Goal: Information Seeking & Learning: Learn about a topic

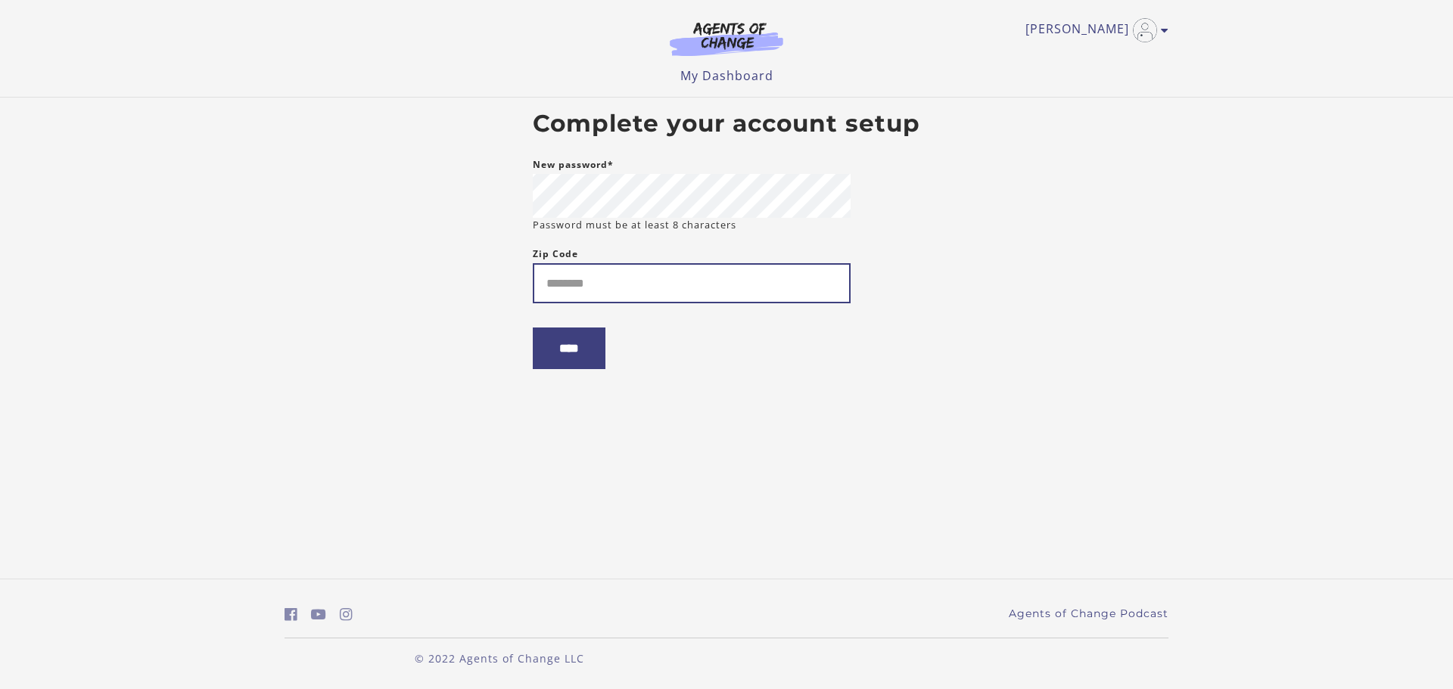
click at [636, 273] on input "Zip Code" at bounding box center [692, 283] width 318 height 40
type input "*"
type input "*****"
click at [586, 369] on input "****" at bounding box center [569, 349] width 73 height 42
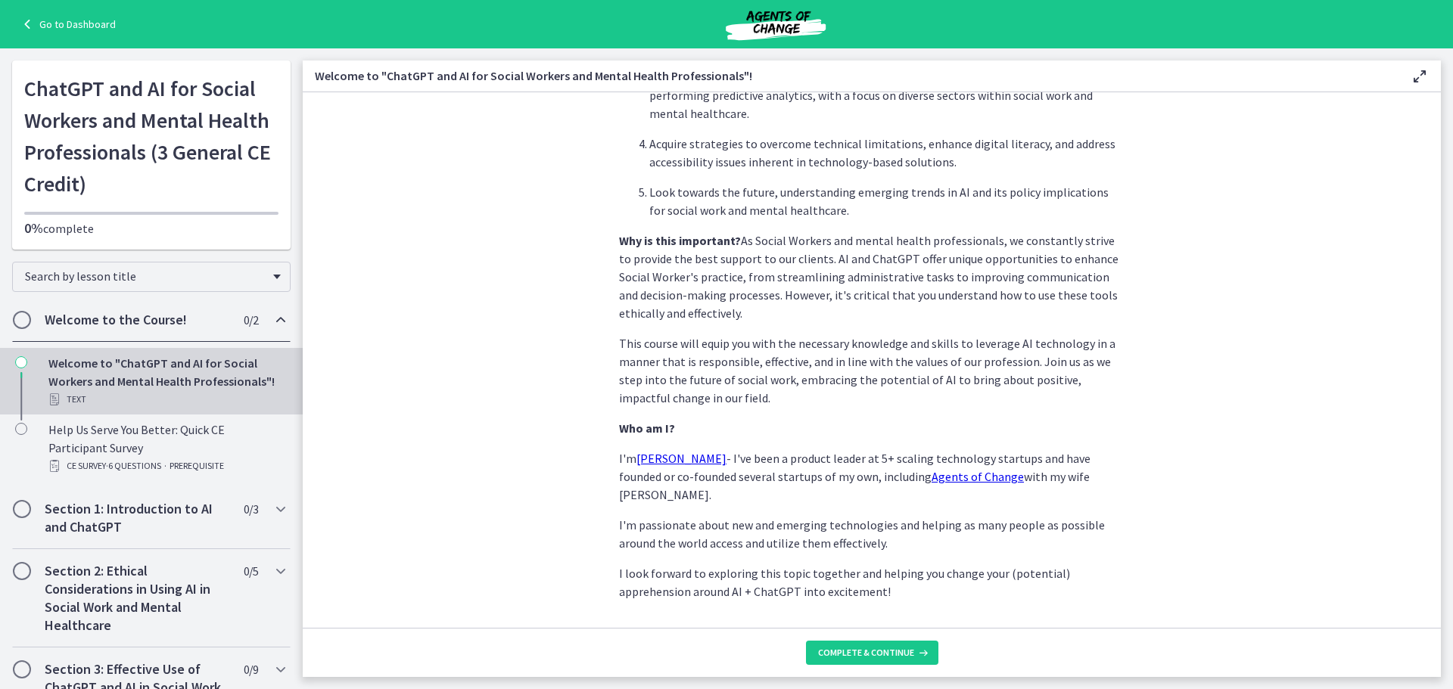
scroll to position [633, 0]
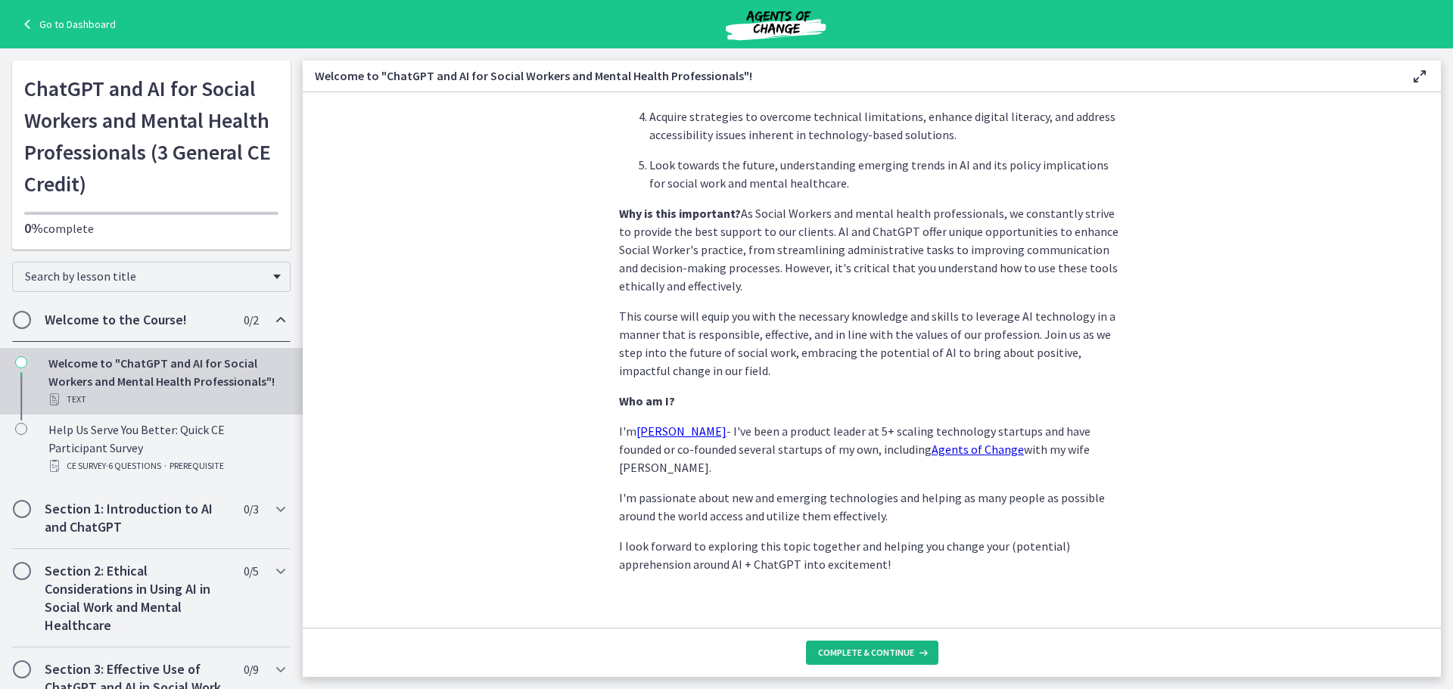
click at [875, 654] on span "Complete & continue" at bounding box center [866, 653] width 96 height 12
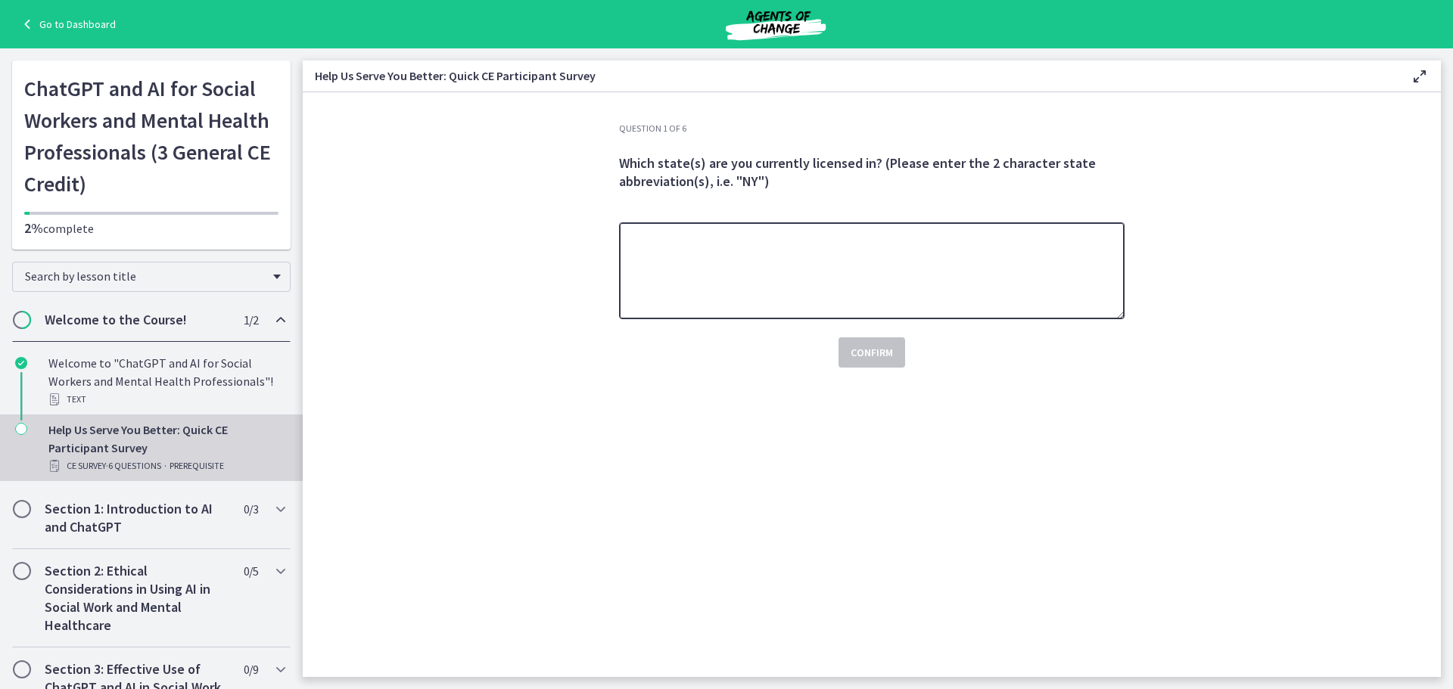
click at [987, 269] on textarea at bounding box center [871, 270] width 505 height 97
type textarea "**"
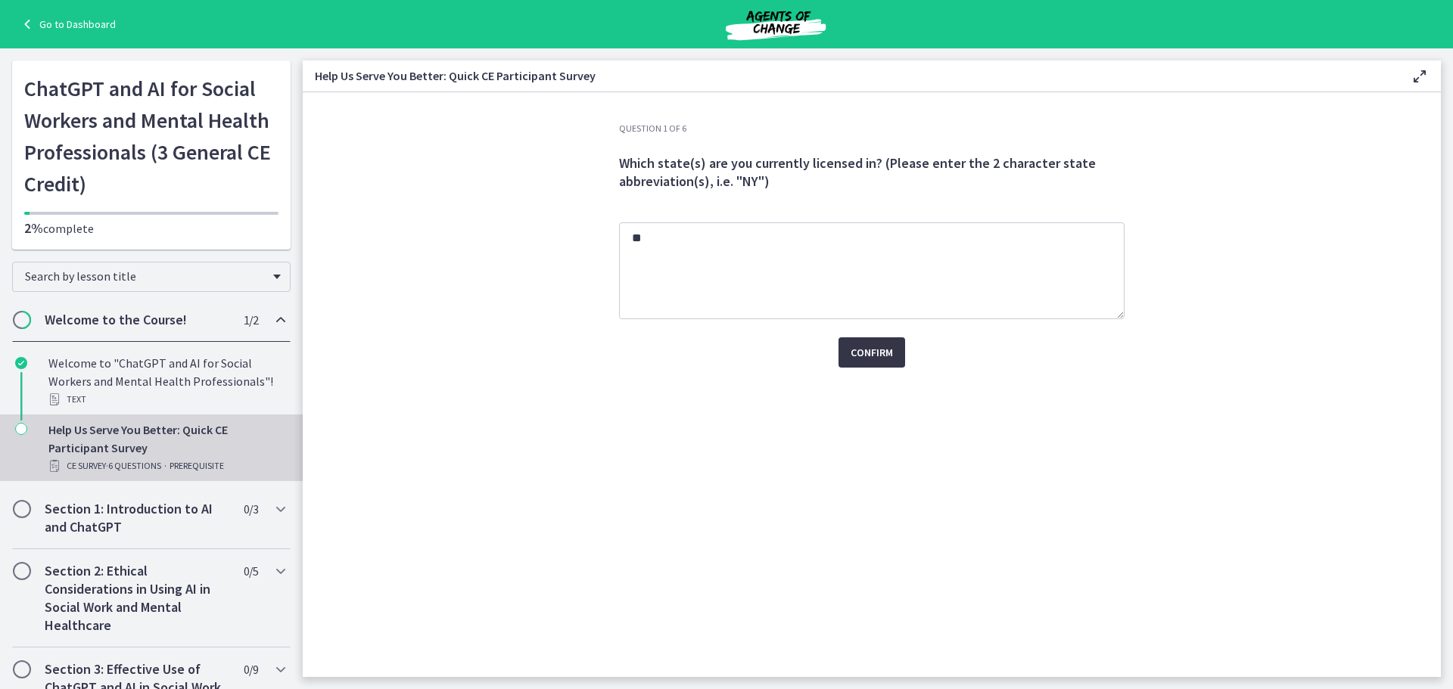
click at [894, 356] on button "Confirm" at bounding box center [871, 352] width 67 height 30
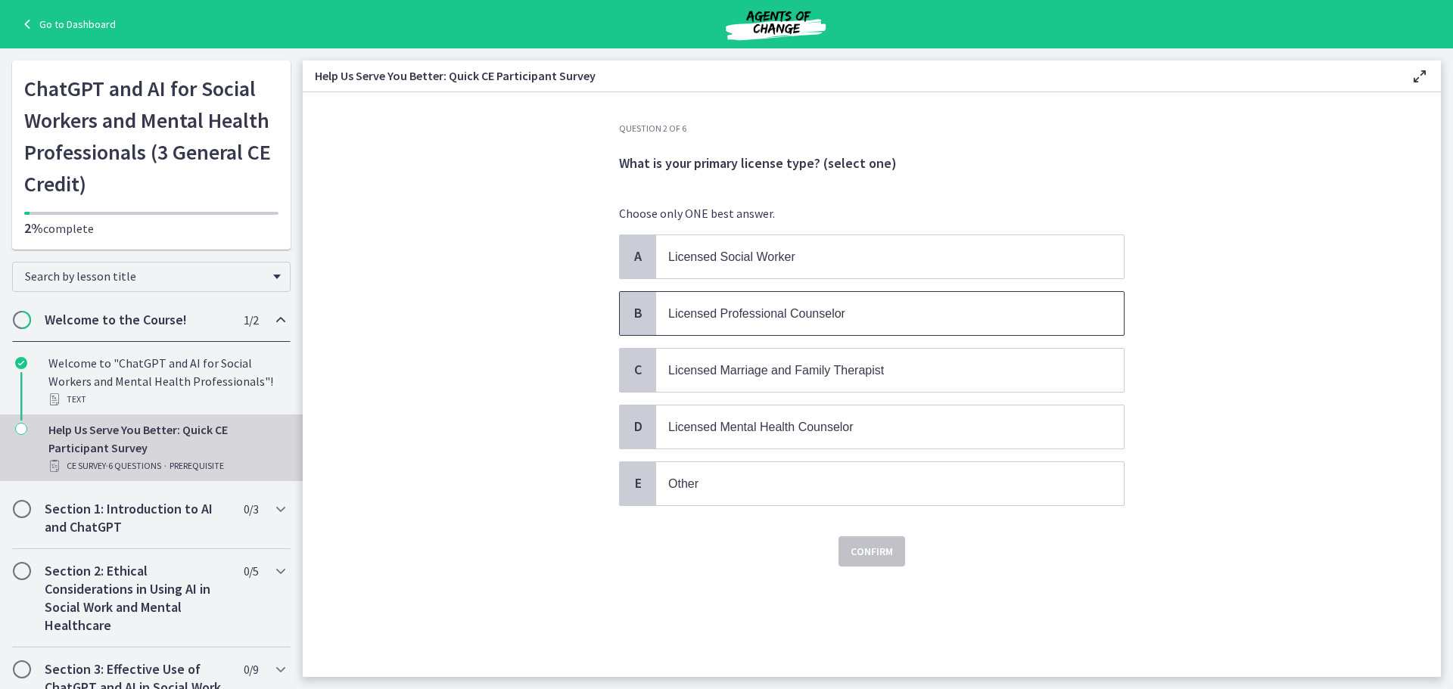
click at [825, 320] on p "Licensed Professional Counselor" at bounding box center [874, 313] width 413 height 19
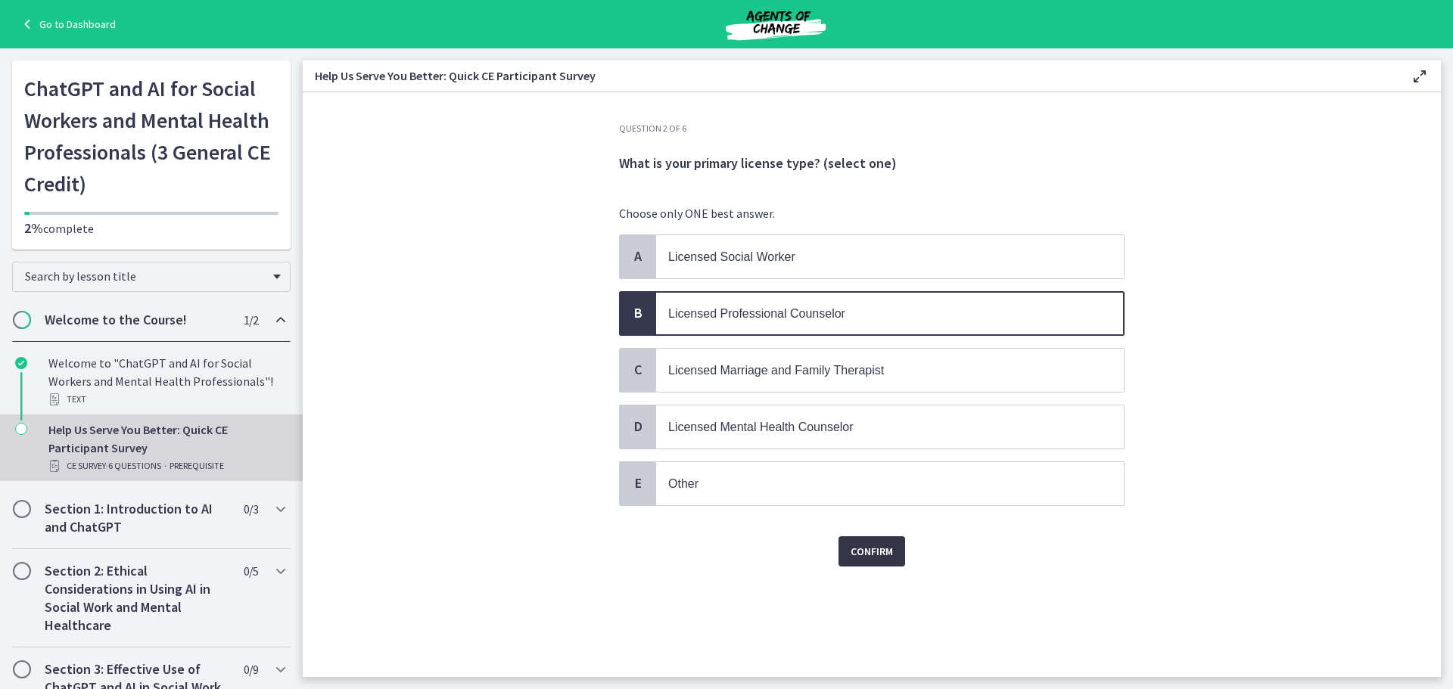
click at [852, 552] on span "Confirm" at bounding box center [871, 551] width 42 height 18
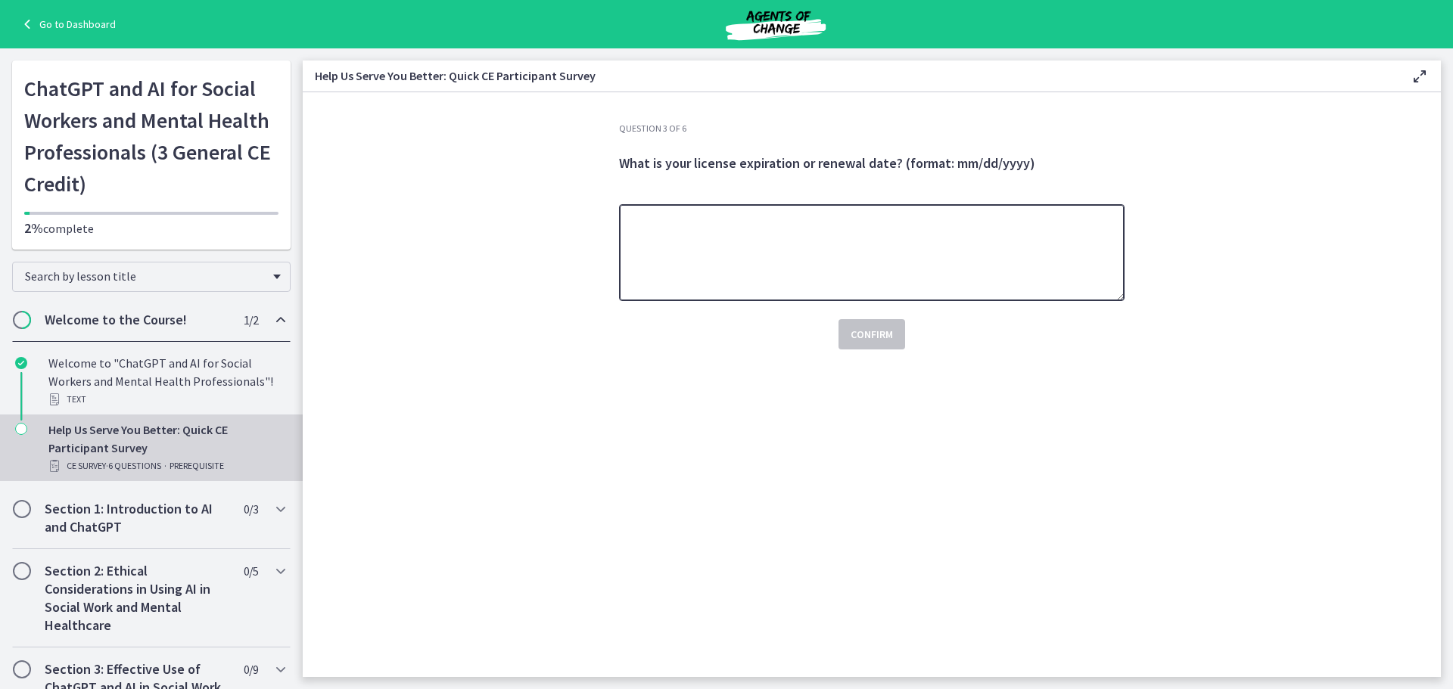
click at [847, 250] on textarea at bounding box center [871, 252] width 505 height 97
paste textarea "*********"
click at [650, 214] on textarea "*********" at bounding box center [871, 252] width 505 height 97
type textarea "**********"
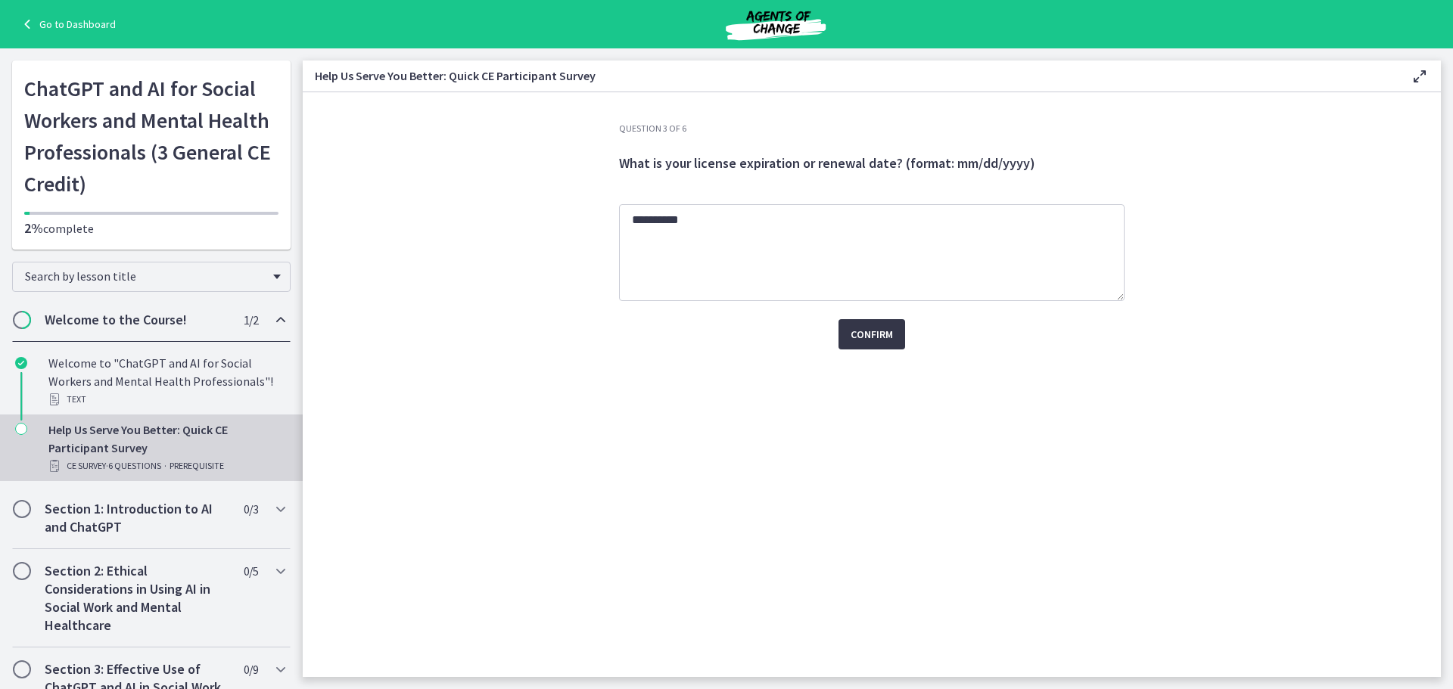
click at [876, 325] on span "Confirm" at bounding box center [871, 334] width 42 height 18
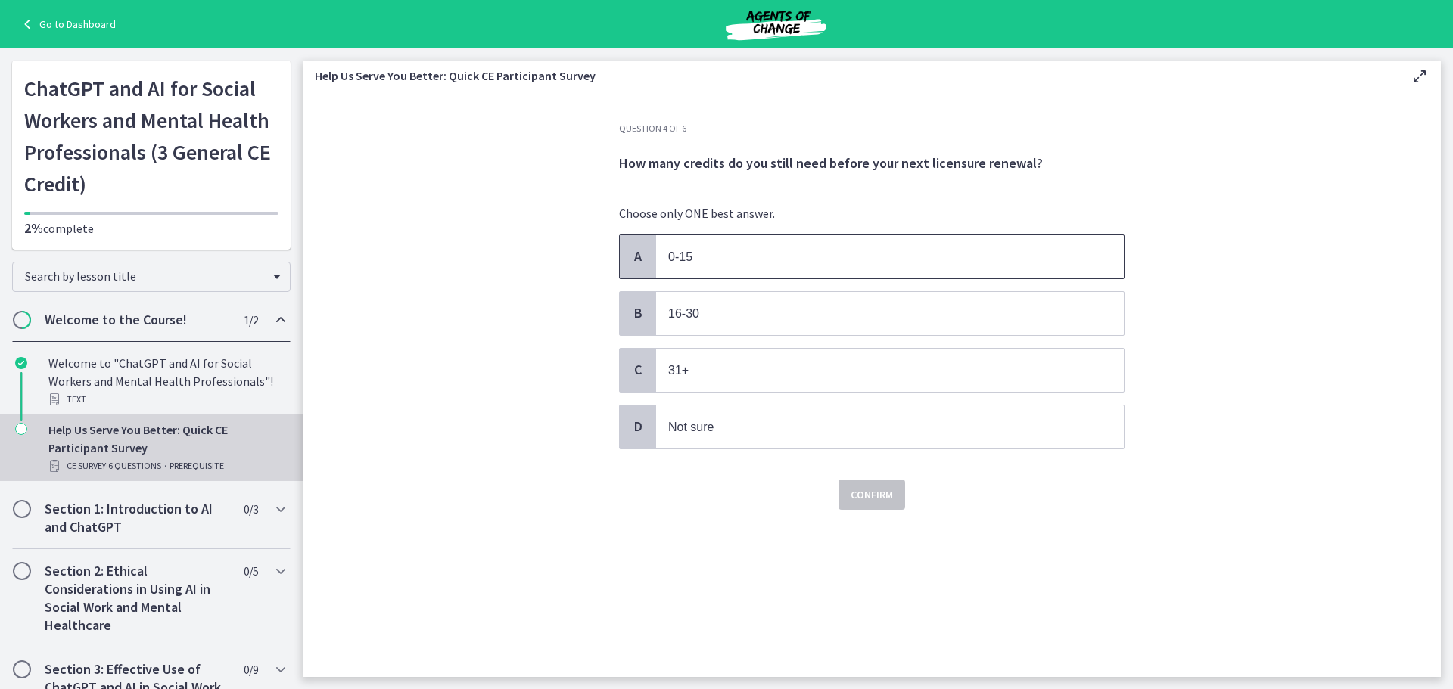
click at [738, 255] on p "0-15" at bounding box center [874, 256] width 413 height 19
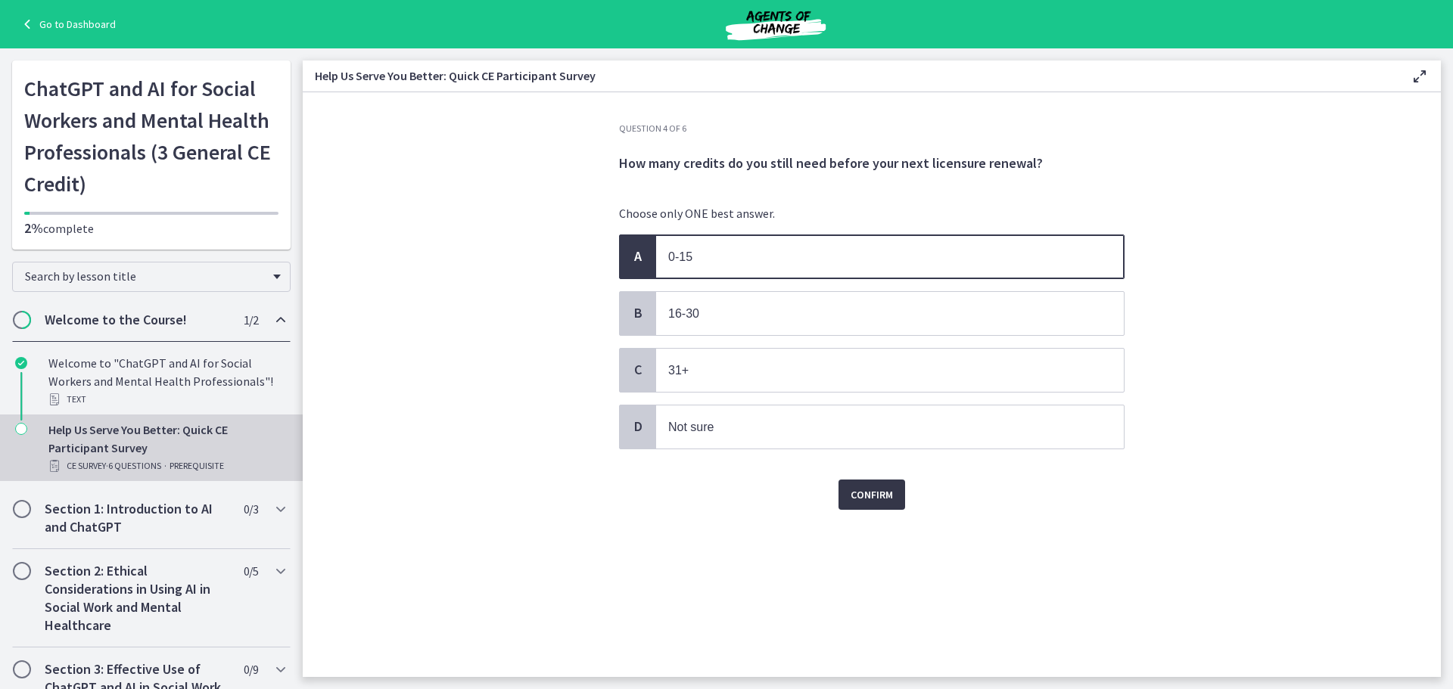
click at [873, 502] on span "Confirm" at bounding box center [871, 495] width 42 height 18
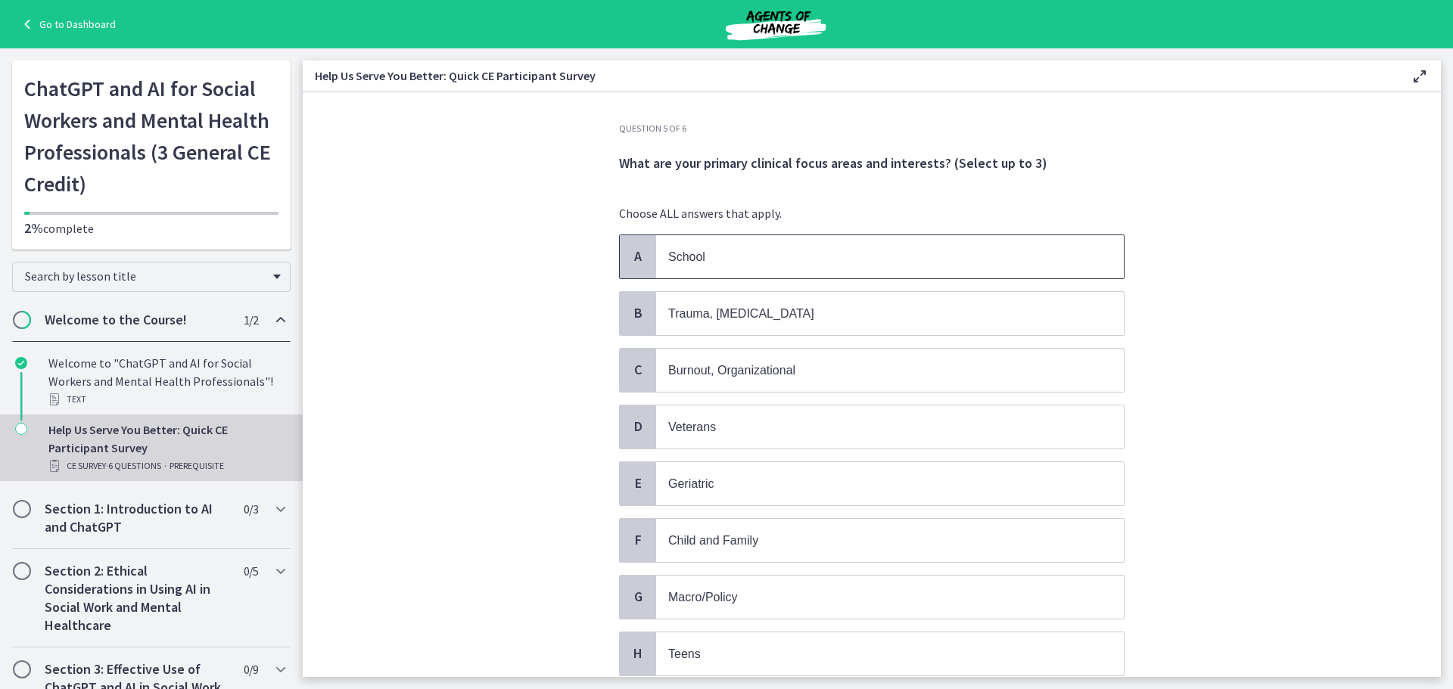
click at [798, 252] on p "School" at bounding box center [874, 256] width 413 height 19
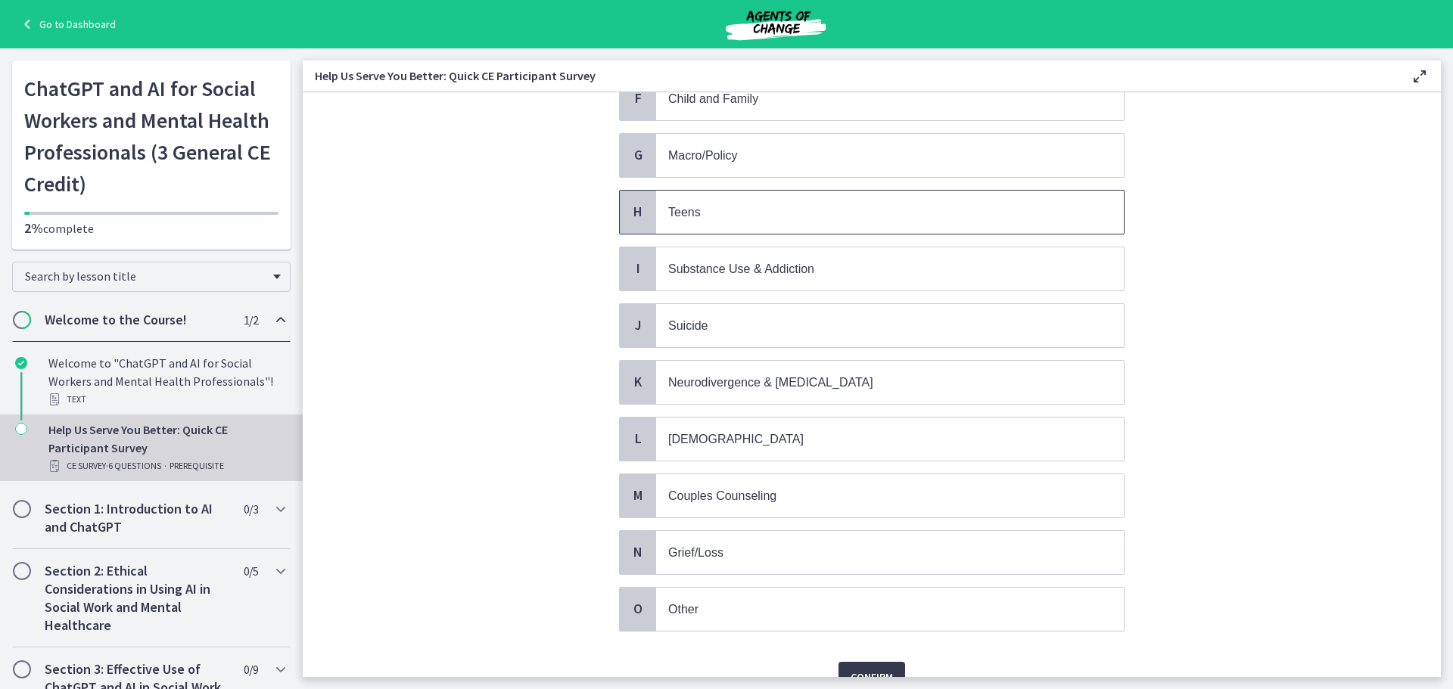
click at [708, 214] on p "Teens" at bounding box center [874, 212] width 413 height 19
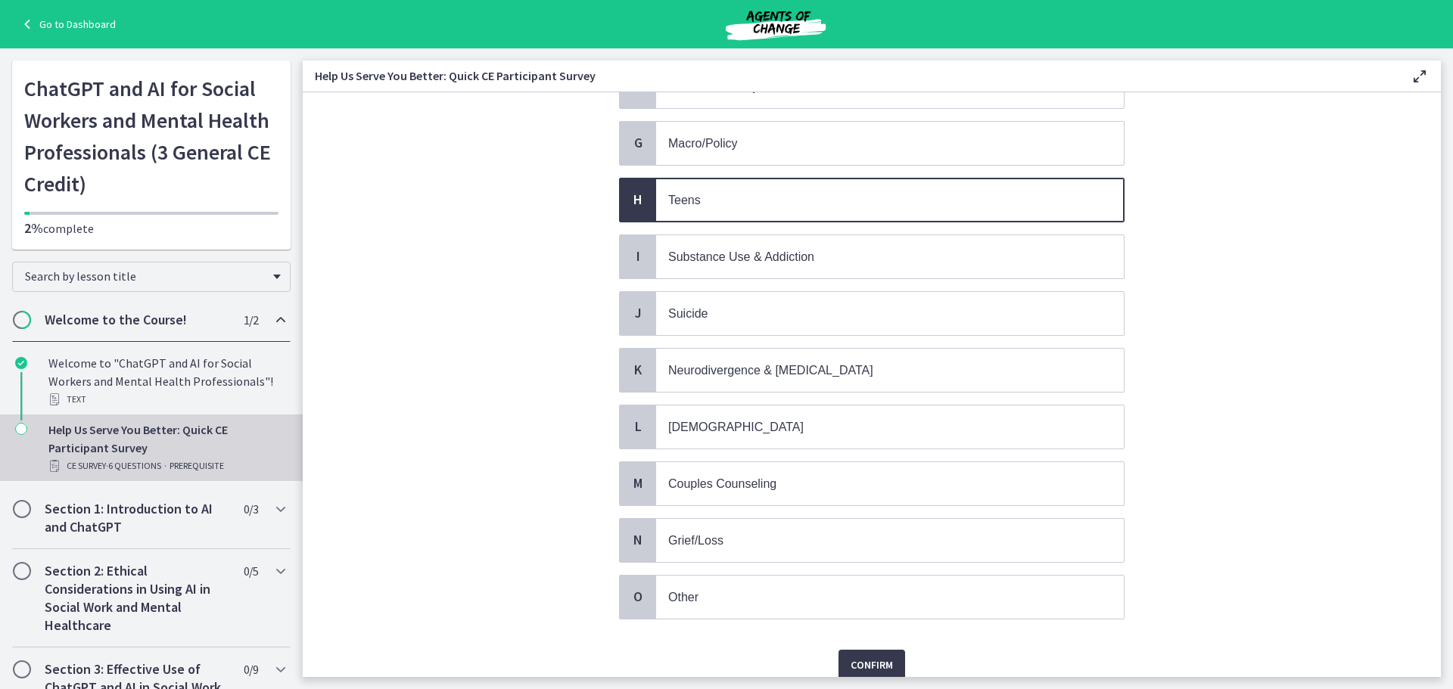
scroll to position [518, 0]
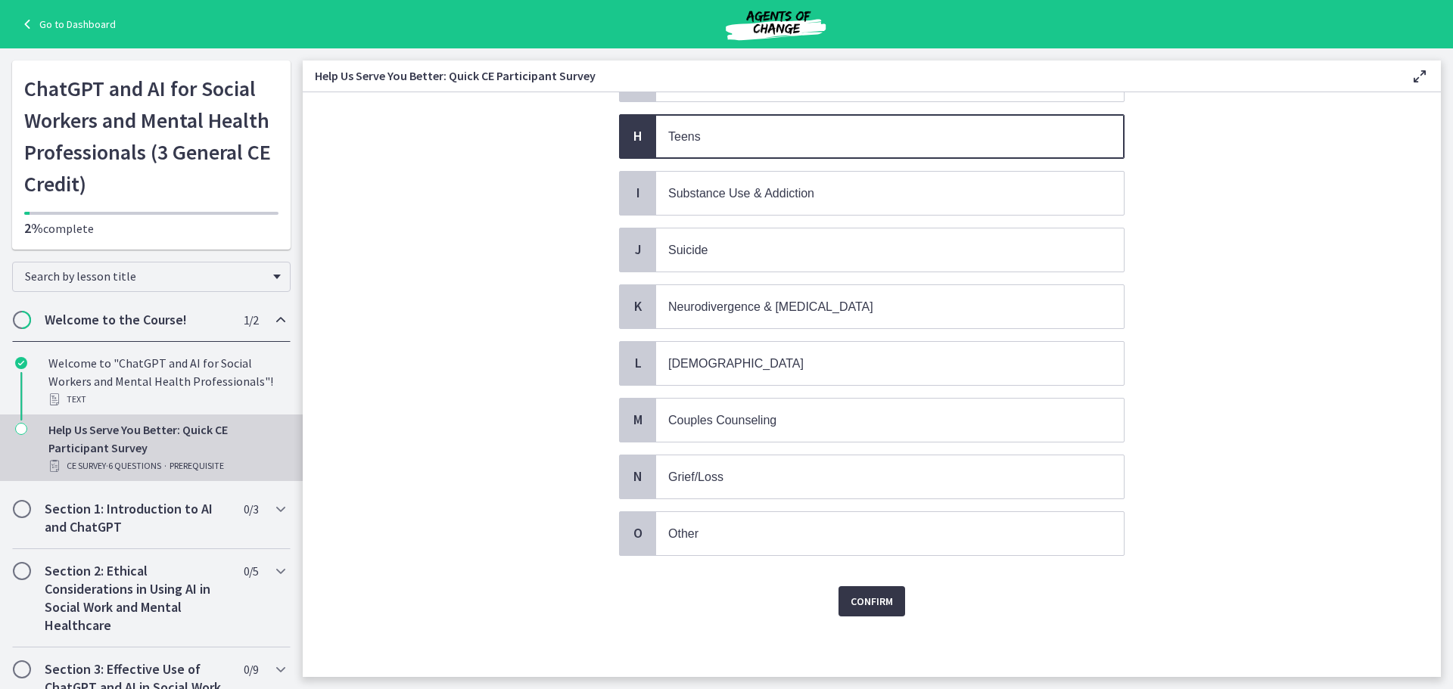
click at [868, 604] on span "Confirm" at bounding box center [871, 601] width 42 height 18
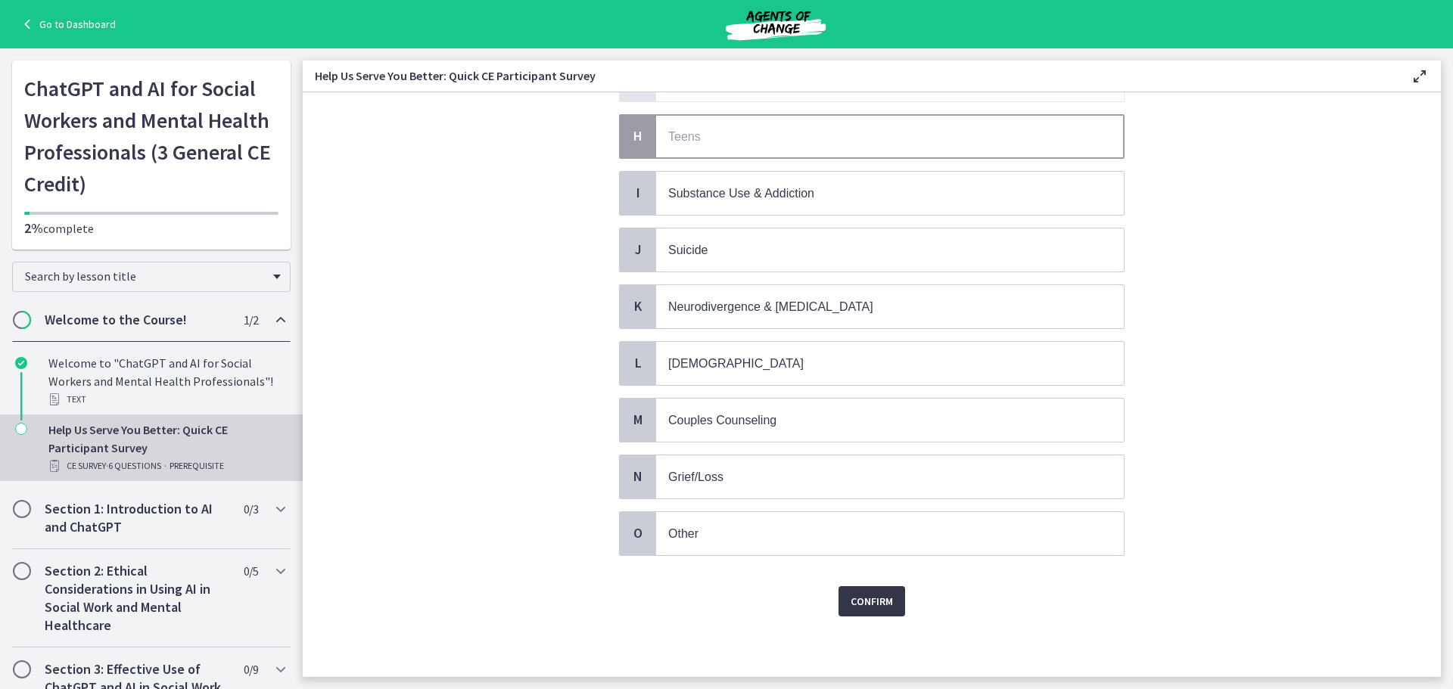
scroll to position [0, 0]
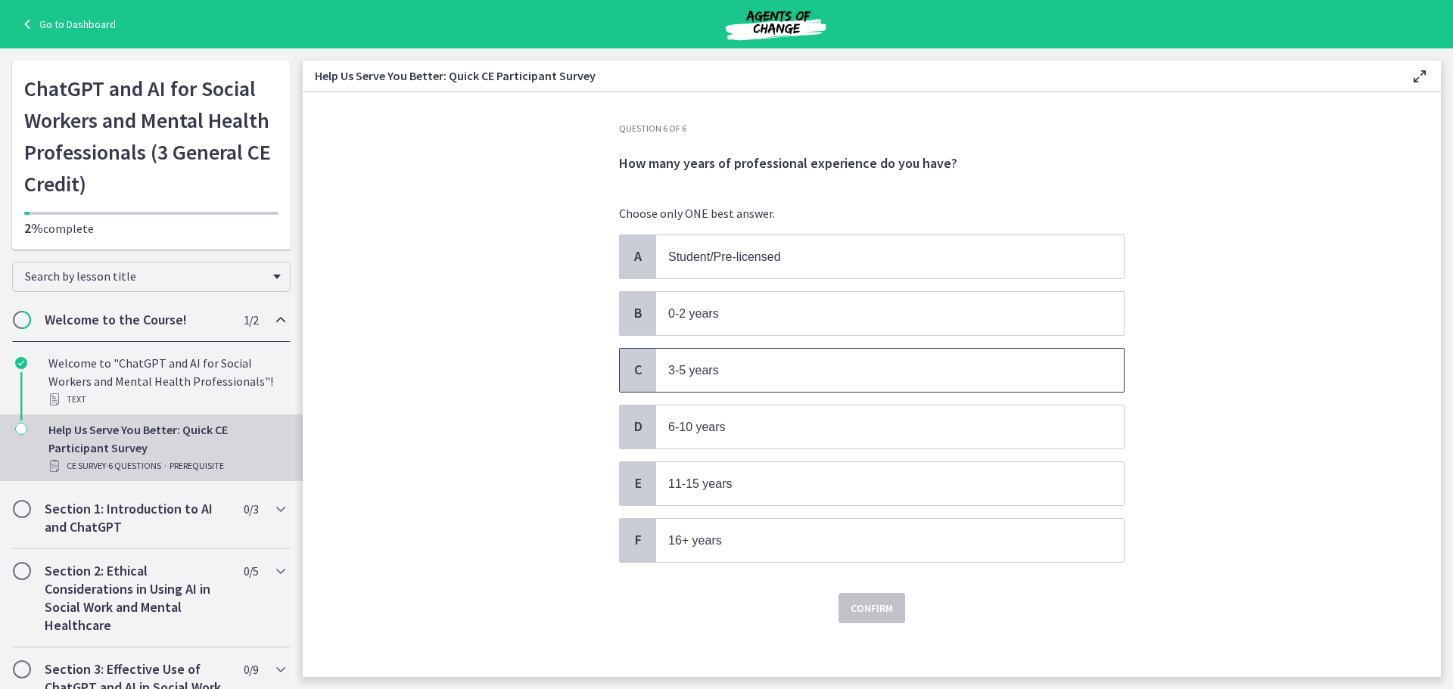
click at [745, 377] on p "3-5 years" at bounding box center [874, 370] width 413 height 19
click at [747, 318] on p "0-2 years" at bounding box center [874, 313] width 413 height 19
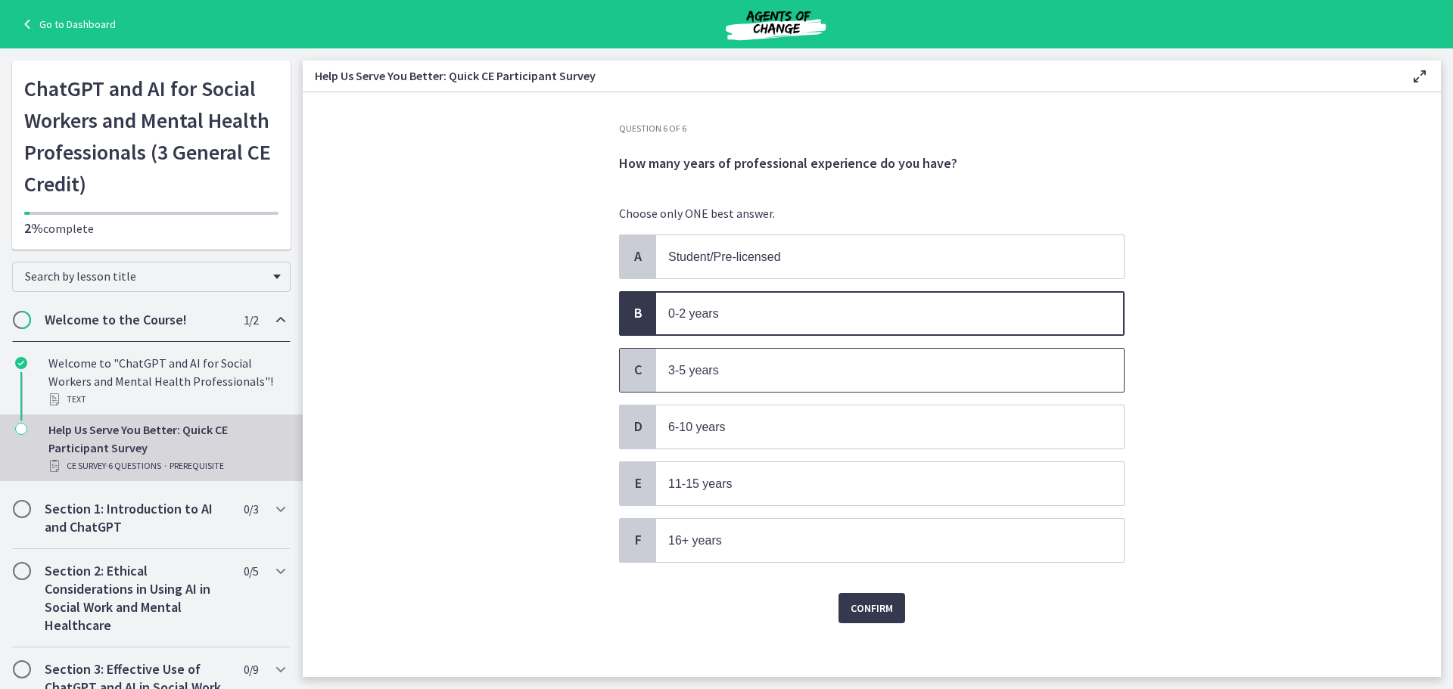
click at [746, 375] on p "3-5 years" at bounding box center [874, 370] width 413 height 19
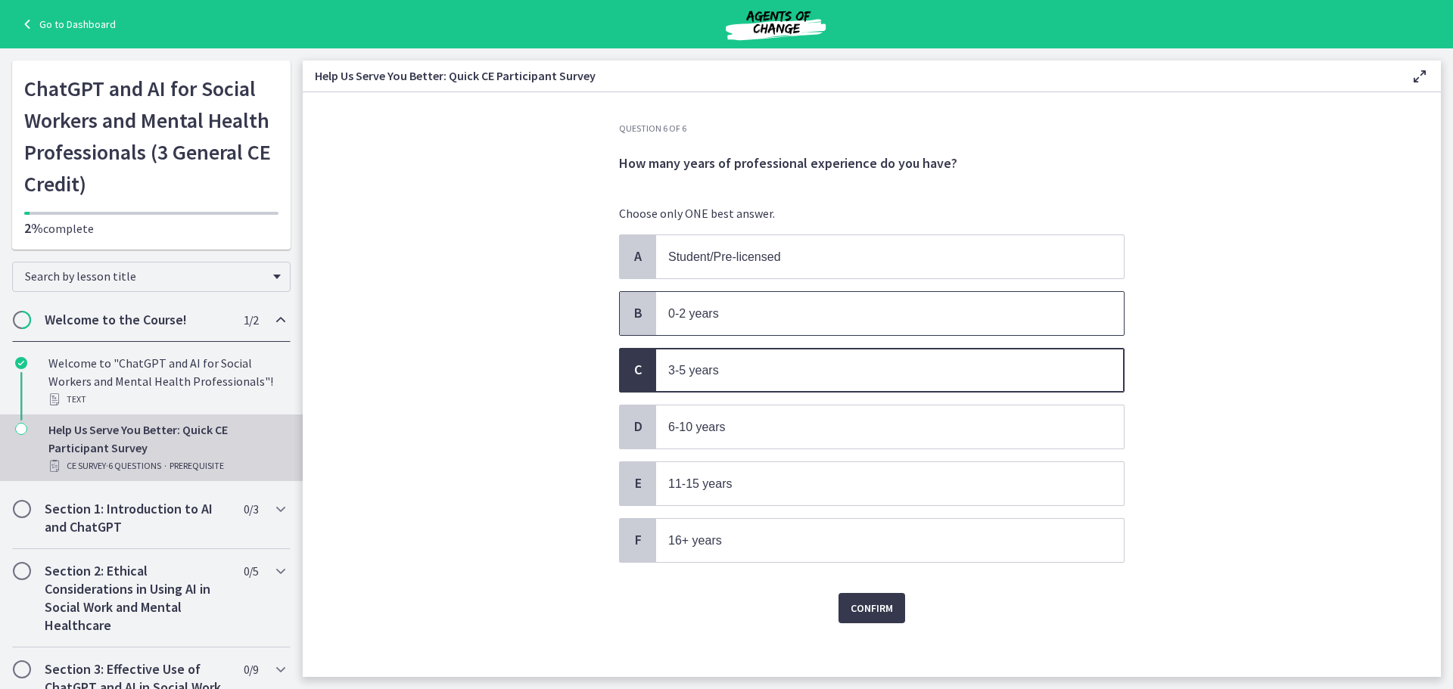
click at [701, 312] on span "0-2 years" at bounding box center [693, 313] width 51 height 13
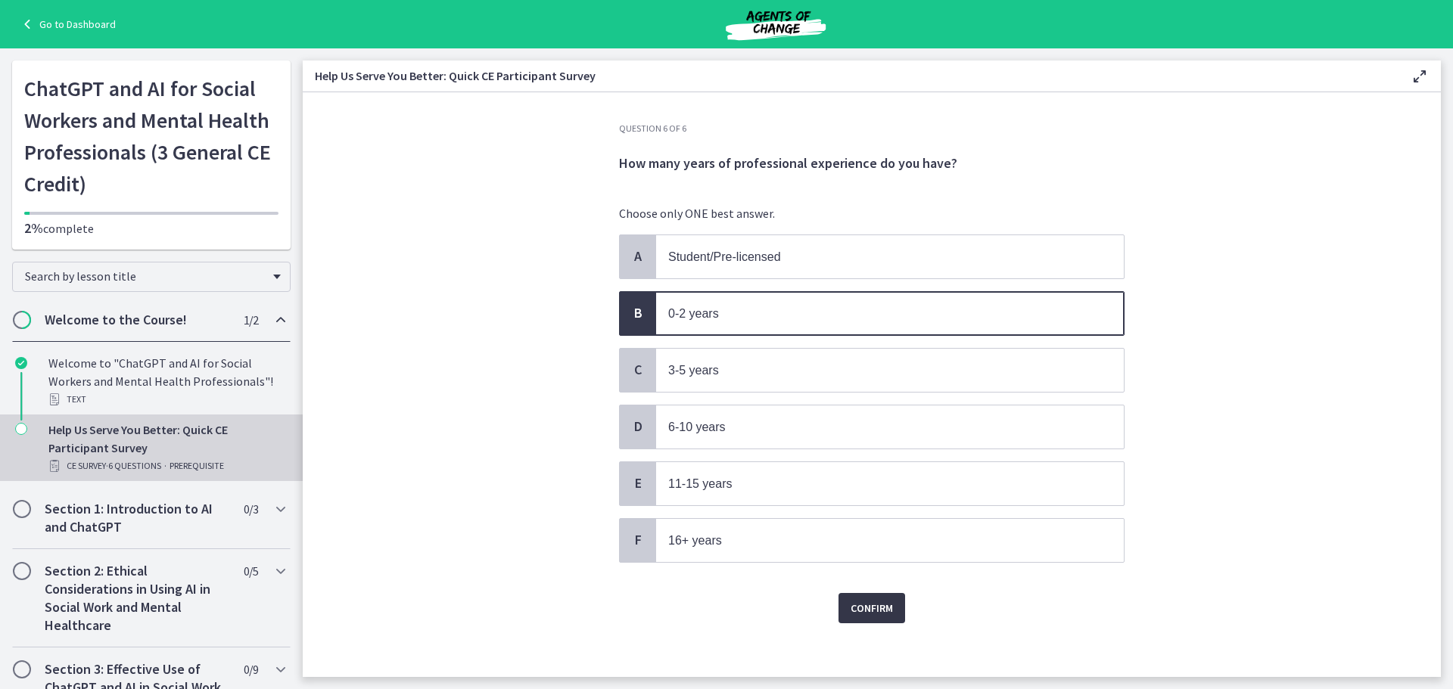
click at [871, 623] on button "Confirm" at bounding box center [871, 608] width 67 height 30
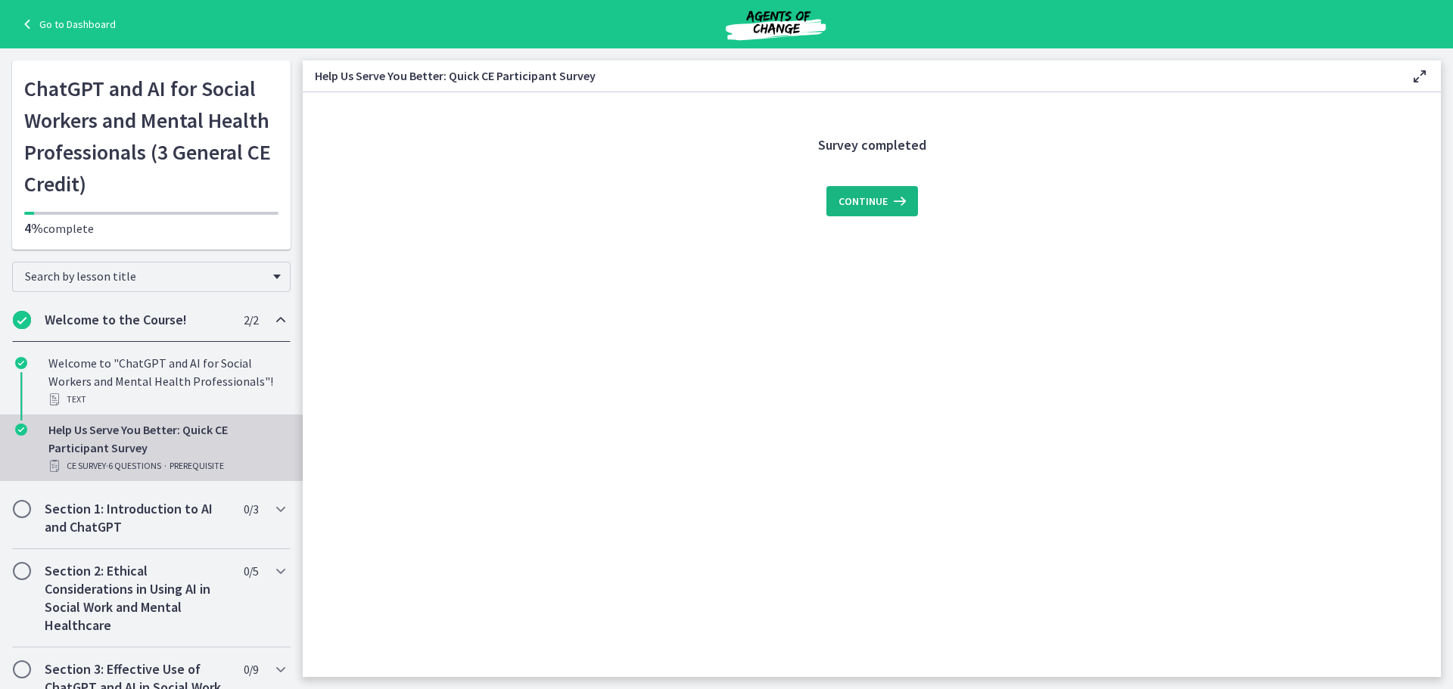
click at [897, 209] on icon at bounding box center [898, 201] width 21 height 18
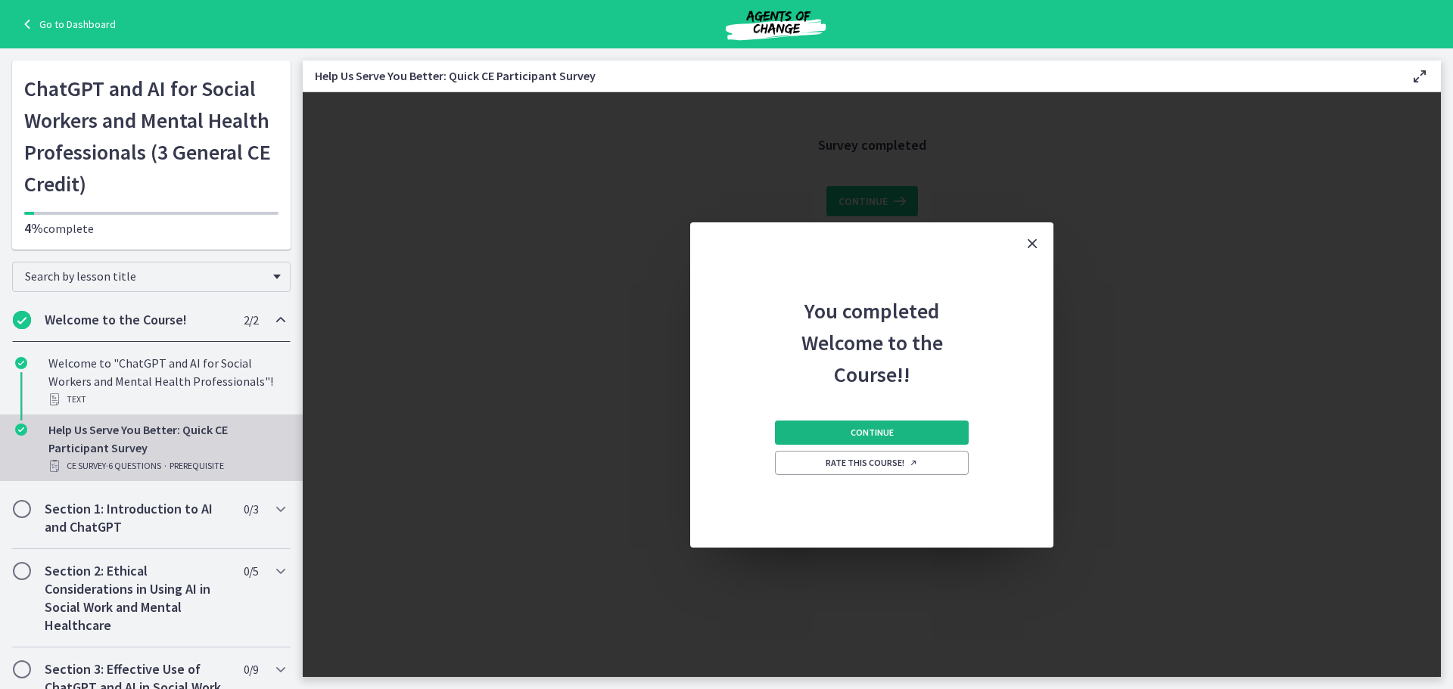
click at [903, 432] on button "Continue" at bounding box center [872, 433] width 194 height 24
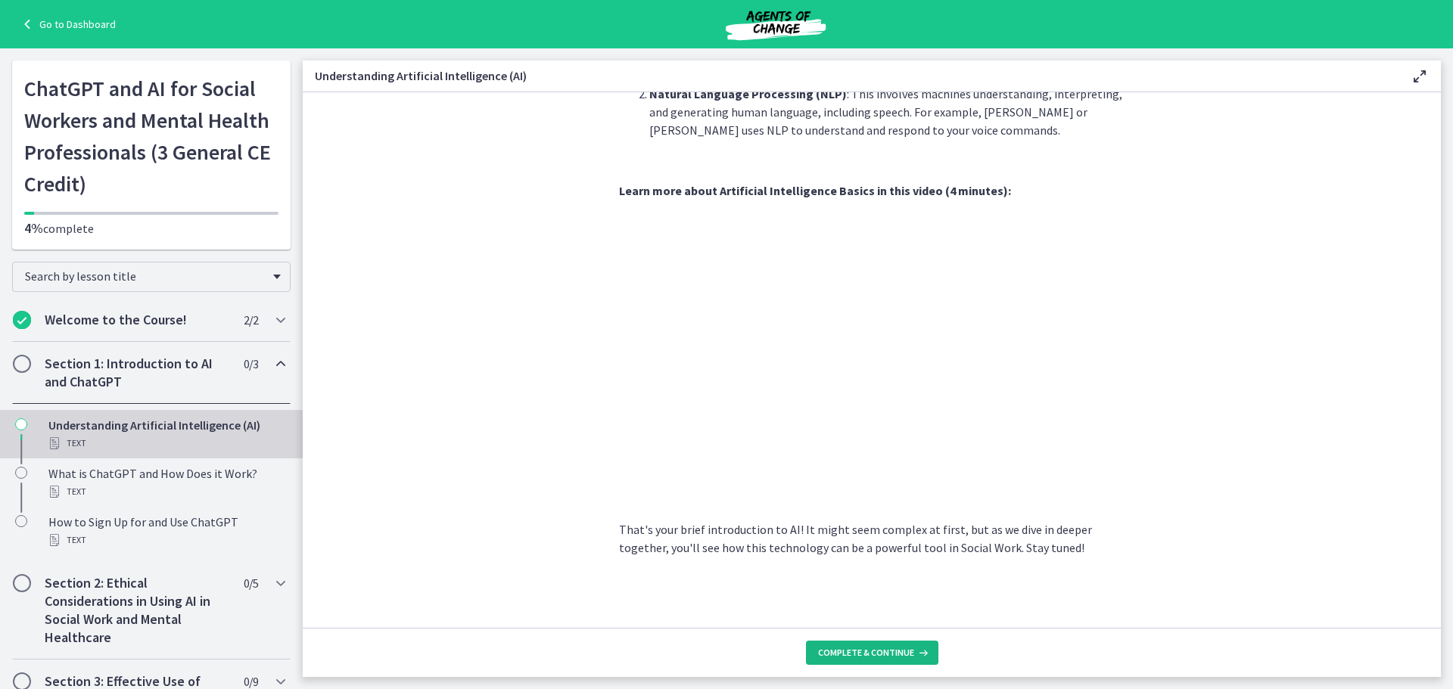
click at [869, 657] on span "Complete & continue" at bounding box center [866, 653] width 96 height 12
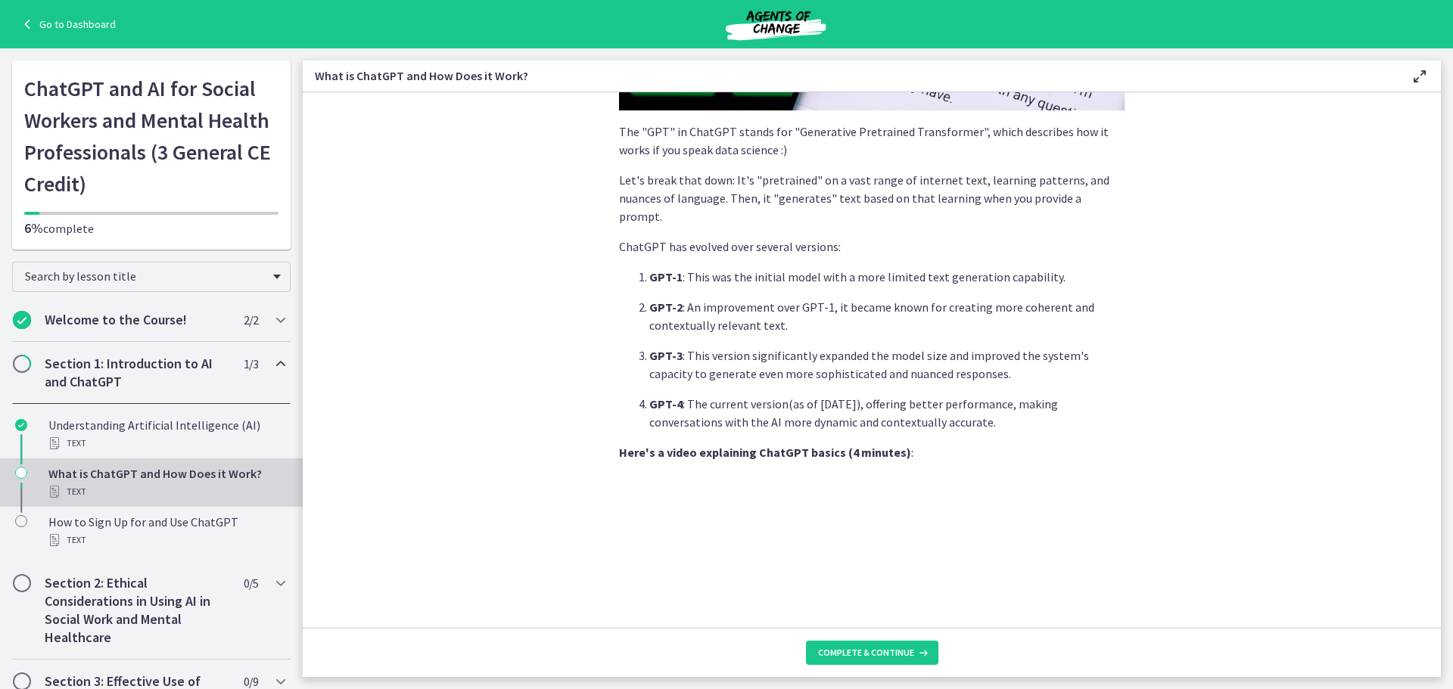
scroll to position [530, 0]
